Goal: Navigation & Orientation: Understand site structure

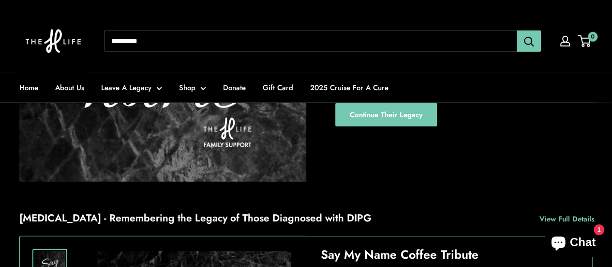
scroll to position [1373, 0]
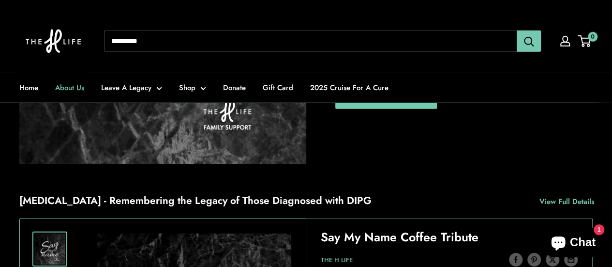
click at [66, 86] on link "About Us" at bounding box center [69, 88] width 29 height 14
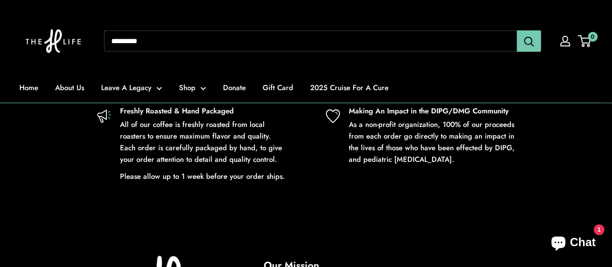
scroll to position [1547, 0]
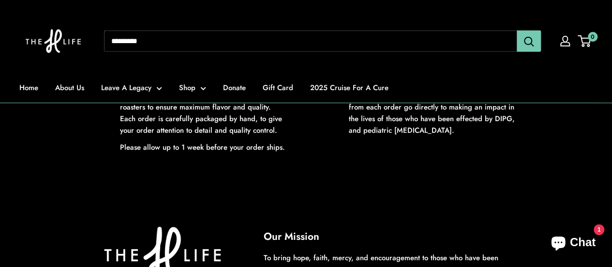
click at [71, 34] on img at bounding box center [53, 41] width 68 height 63
